Goal: Task Accomplishment & Management: Manage account settings

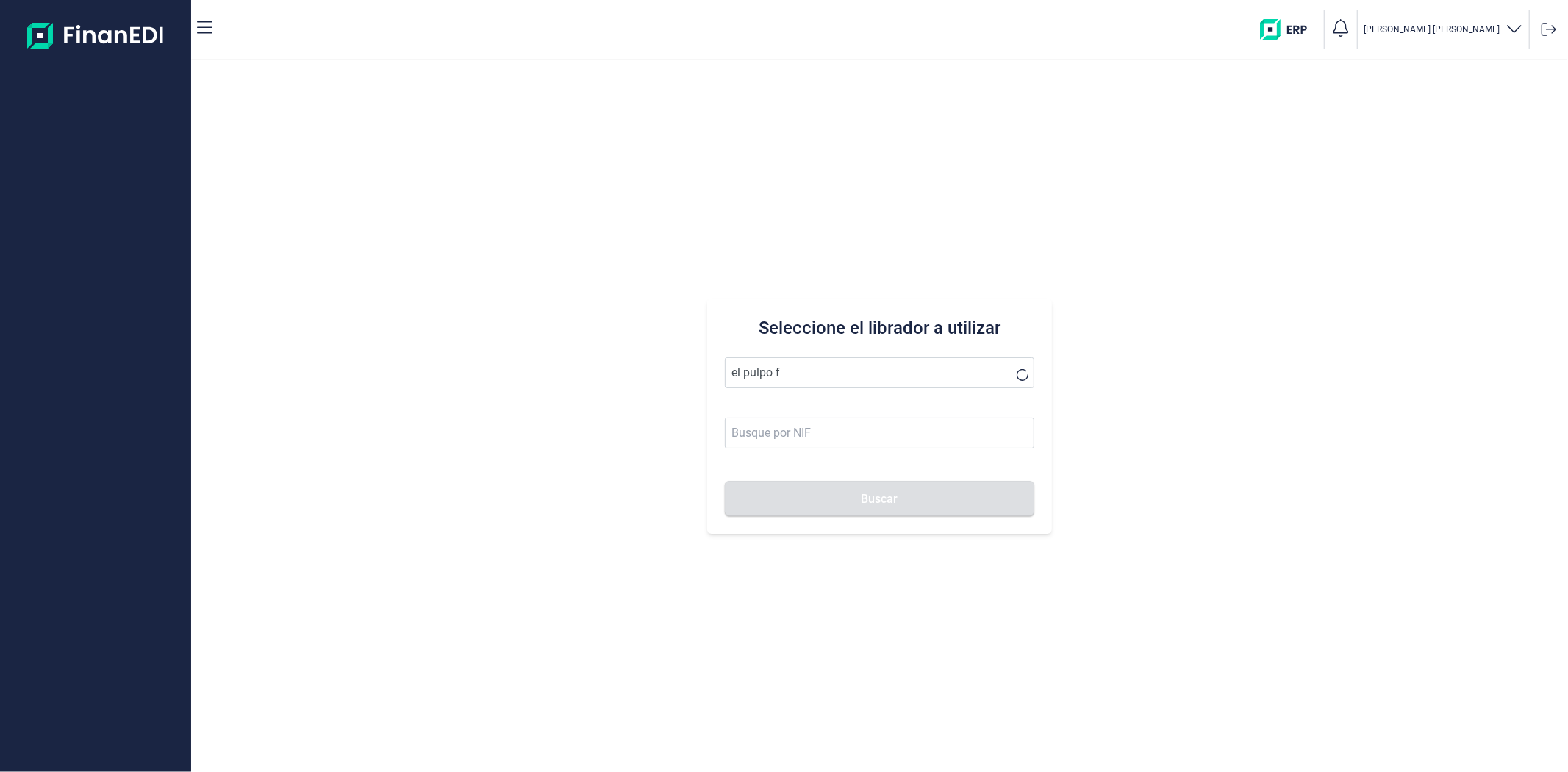
type input "el pulpo fa"
click at [609, 365] on div "Seleccione el librador a utilizar el pulpo fa Buscar" at bounding box center [880, 416] width 1377 height 712
drag, startPoint x: 762, startPoint y: 403, endPoint x: 767, endPoint y: 413, distance: 11.2
click at [767, 406] on li "FASHION EL PULPO SL" at bounding box center [879, 409] width 309 height 29
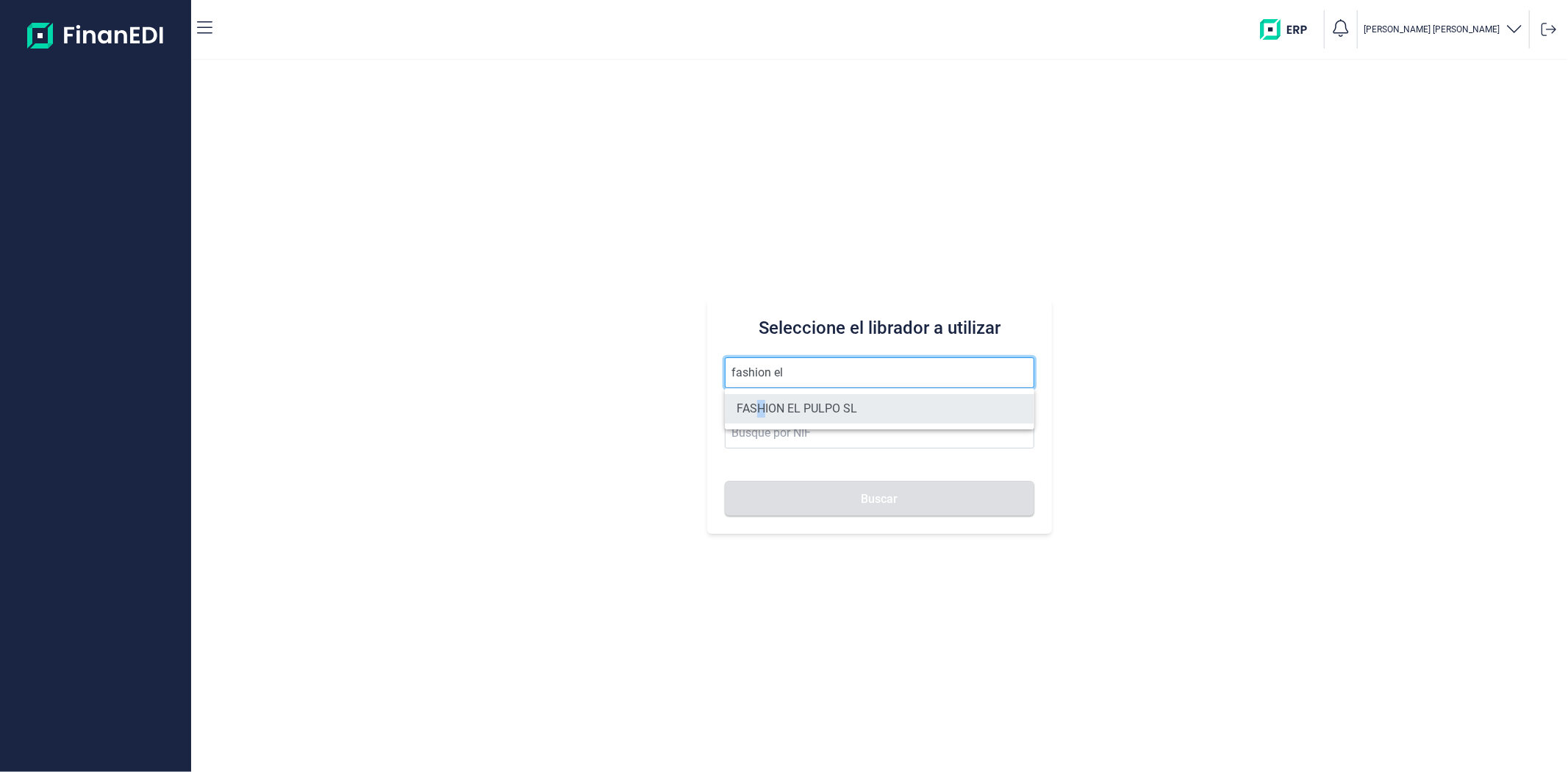
type input "FASHION EL PULPO SL"
type input "B70567763"
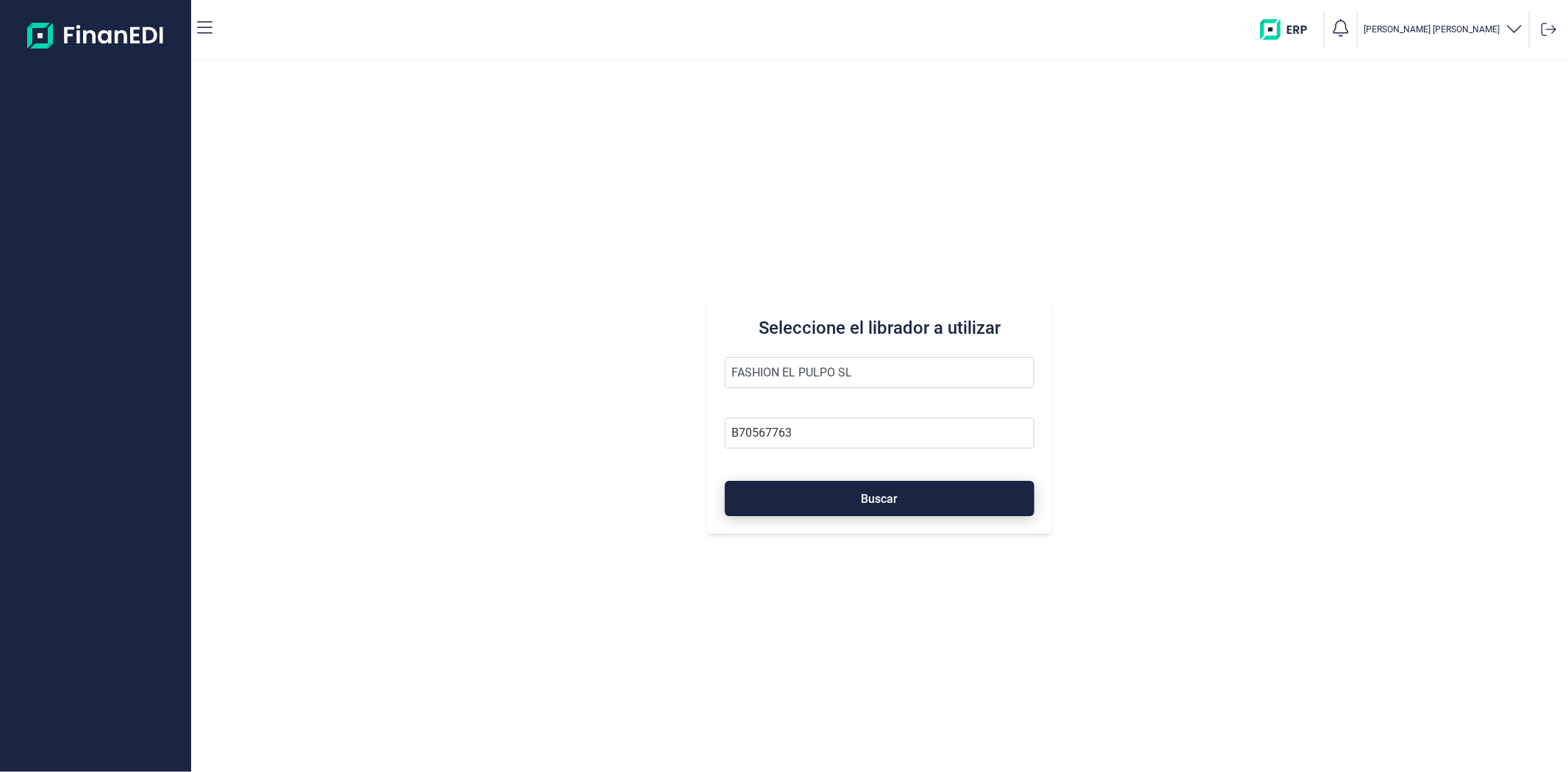
click at [738, 501] on button "Buscar" at bounding box center [879, 499] width 309 height 35
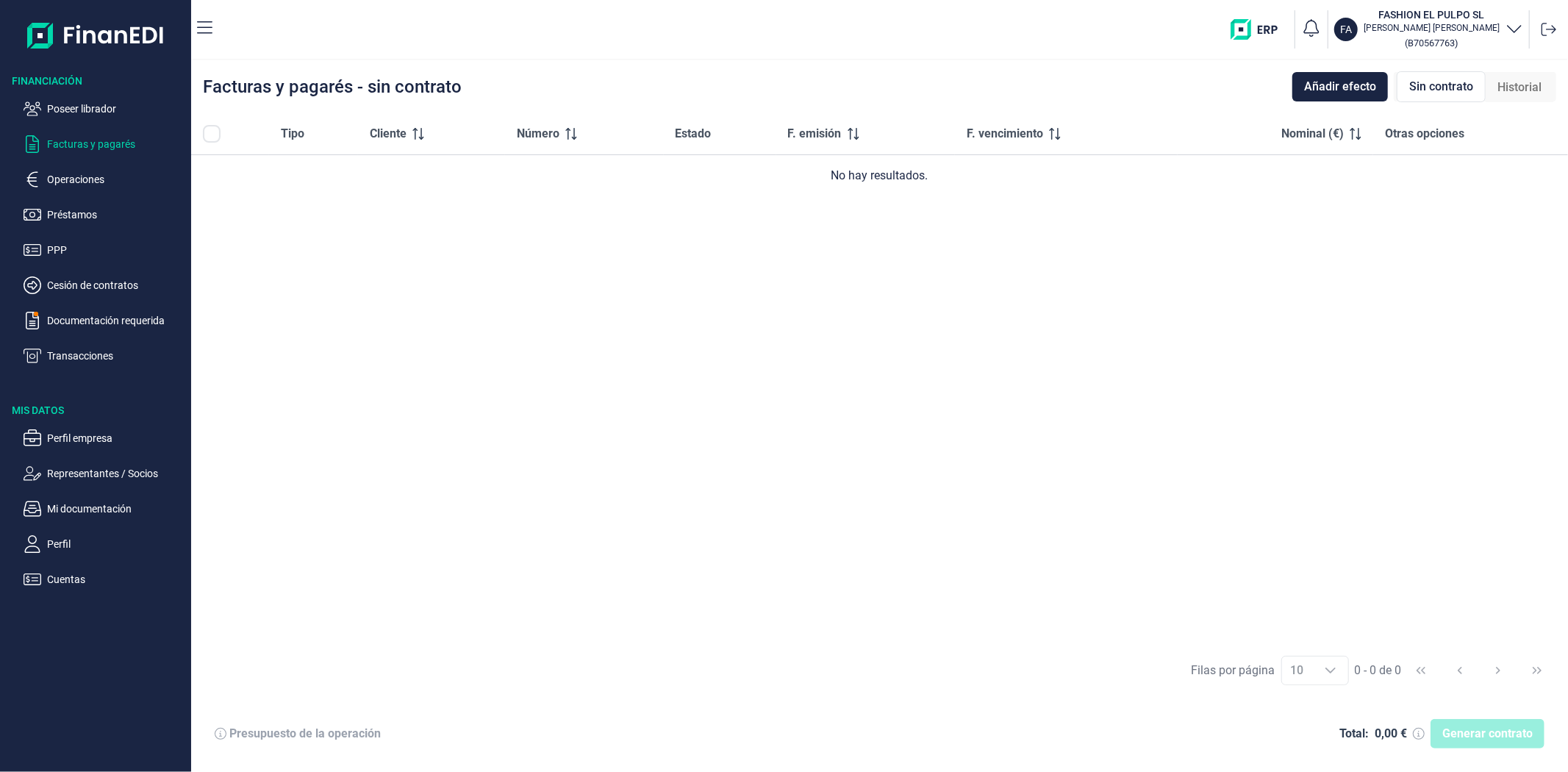
click at [73, 483] on ul "Perfil empresa Representantes / Socios Mi documentación Perfil Cuentas" at bounding box center [96, 503] width 191 height 170
click at [72, 474] on p "Representantes / Socios" at bounding box center [116, 474] width 138 height 18
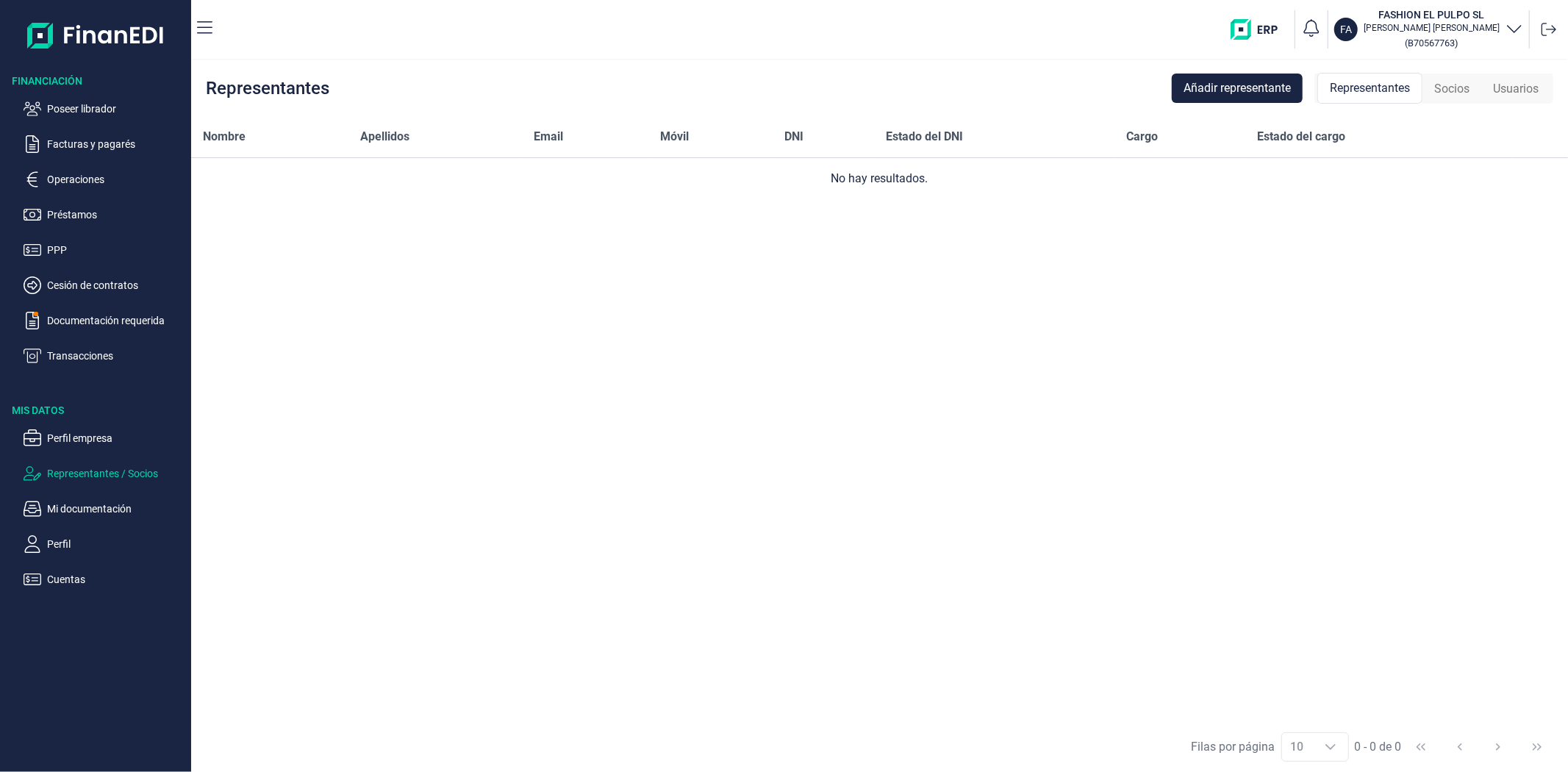
click at [802, 472] on div "Nombre Apellidos Email Móvil DNI Estado del DNI Cargo Estado del cargo No hay r…" at bounding box center [880, 419] width 1377 height 605
click at [93, 134] on ul "Poseer librador Facturas y pagarés Operaciones Préstamos PPP Cesión de contrato…" at bounding box center [96, 226] width 191 height 277
